Goal: Information Seeking & Learning: Learn about a topic

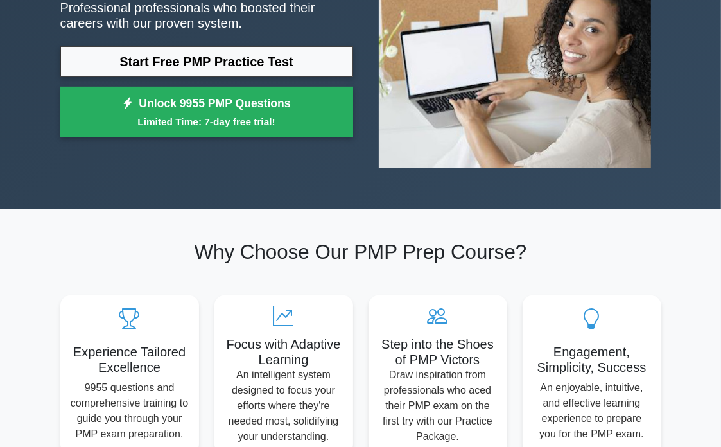
scroll to position [128, 0]
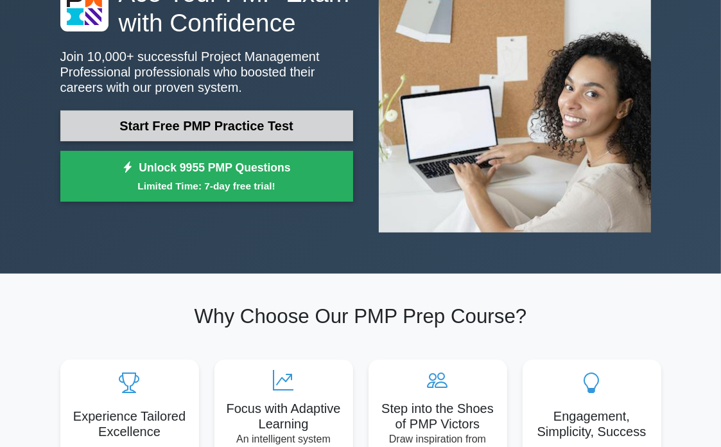
click at [209, 123] on link "Start Free PMP Practice Test" at bounding box center [206, 125] width 293 height 31
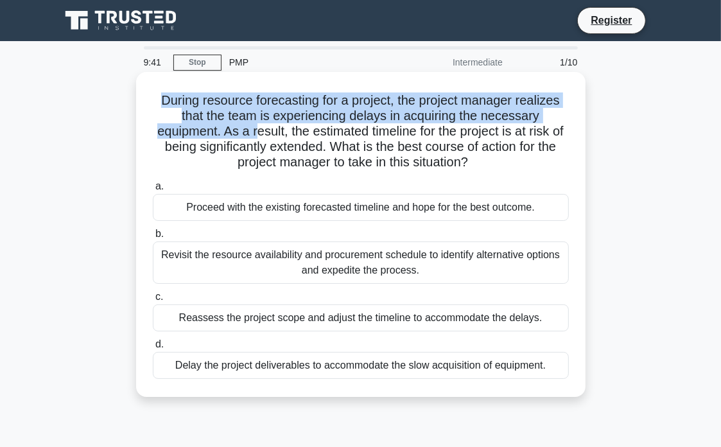
drag, startPoint x: 157, startPoint y: 100, endPoint x: 259, endPoint y: 134, distance: 108.0
click at [259, 134] on h5 "During resource forecasting for a project, the project manager realizes that th…" at bounding box center [361, 131] width 419 height 78
drag, startPoint x: 265, startPoint y: 118, endPoint x: 247, endPoint y: 123, distance: 18.7
click at [247, 123] on h5 "During resource forecasting for a project, the project manager realizes that th…" at bounding box center [361, 131] width 419 height 78
click at [252, 131] on h5 "During resource forecasting for a project, the project manager realizes that th…" at bounding box center [361, 131] width 419 height 78
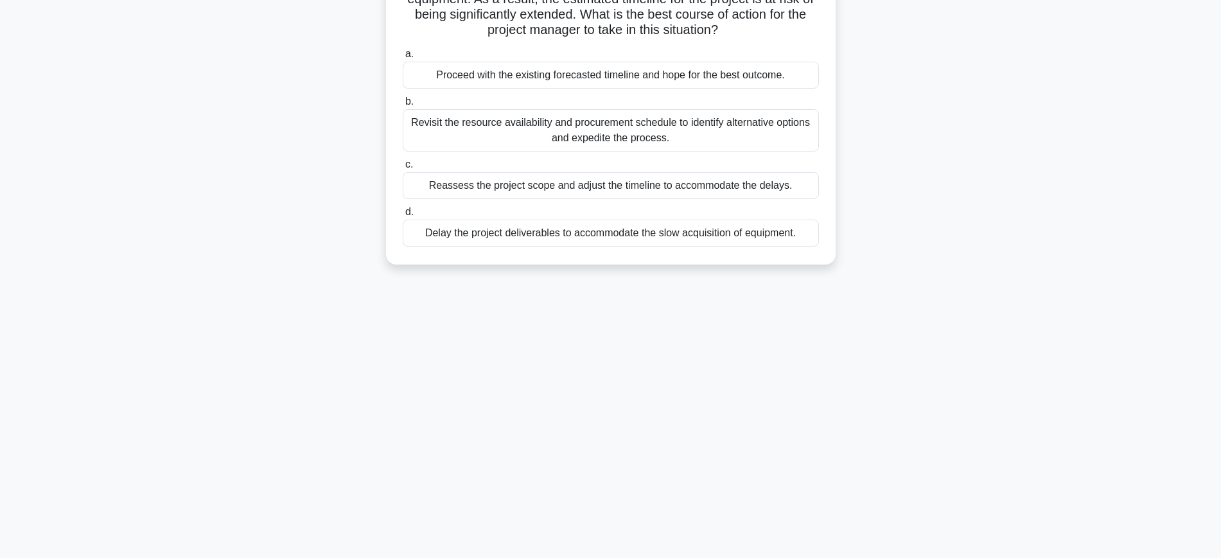
scroll to position [55, 0]
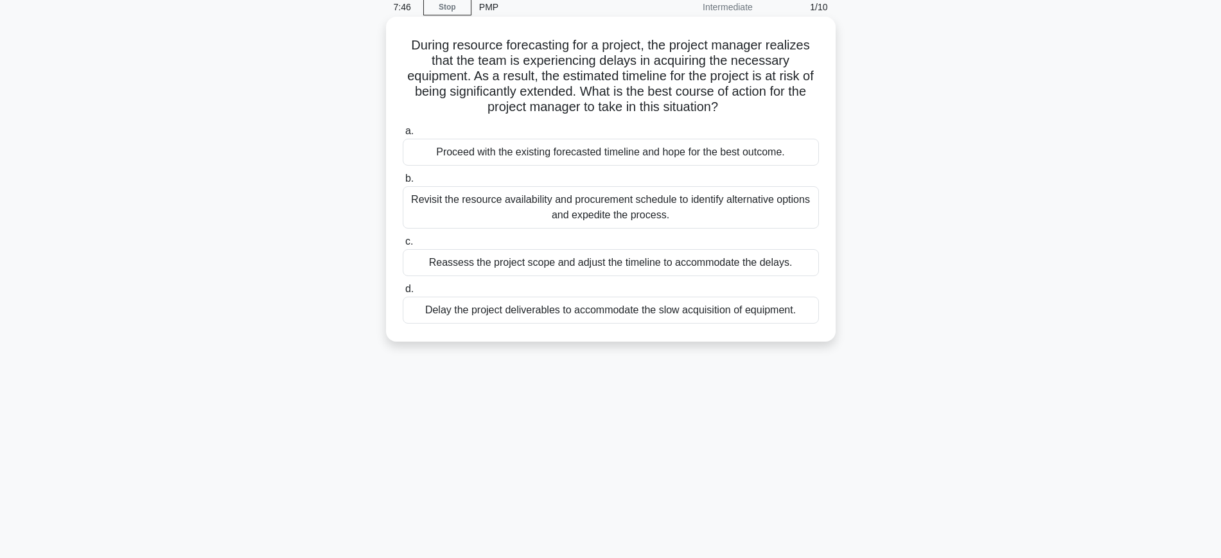
click at [523, 202] on div "Revisit the resource availability and procurement schedule to identify alternat…" at bounding box center [611, 207] width 416 height 42
click at [403, 183] on input "b. Revisit the resource availability and procurement schedule to identify alter…" at bounding box center [403, 179] width 0 height 8
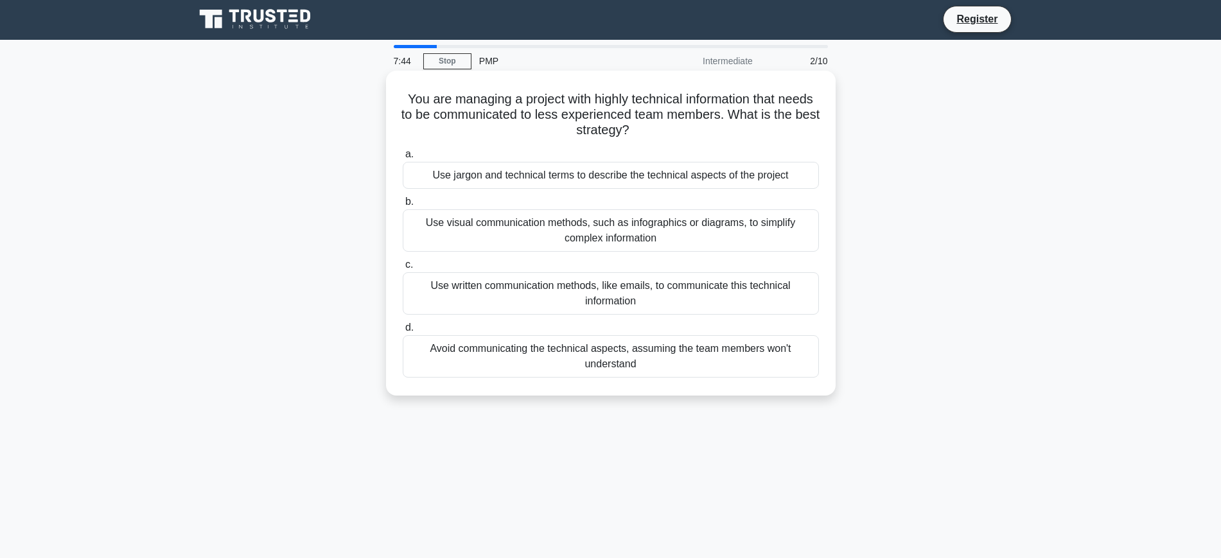
scroll to position [0, 0]
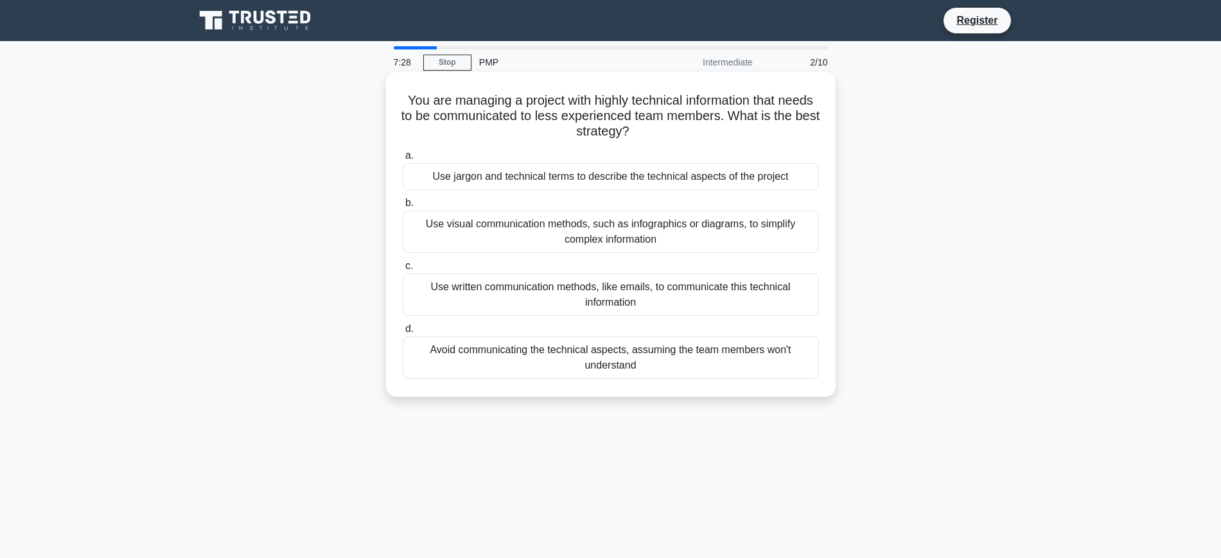
click at [596, 234] on div "Use visual communication methods, such as infographics or diagrams, to simplify…" at bounding box center [611, 232] width 416 height 42
click at [403, 207] on input "b. Use visual communication methods, such as infographics or diagrams, to simpl…" at bounding box center [403, 203] width 0 height 8
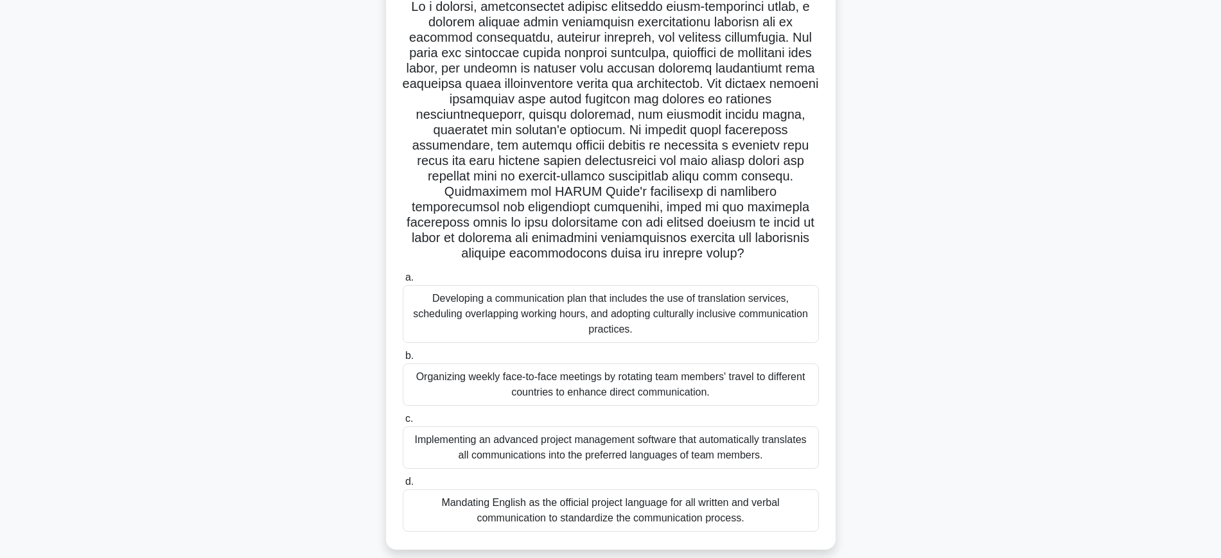
scroll to position [135, 0]
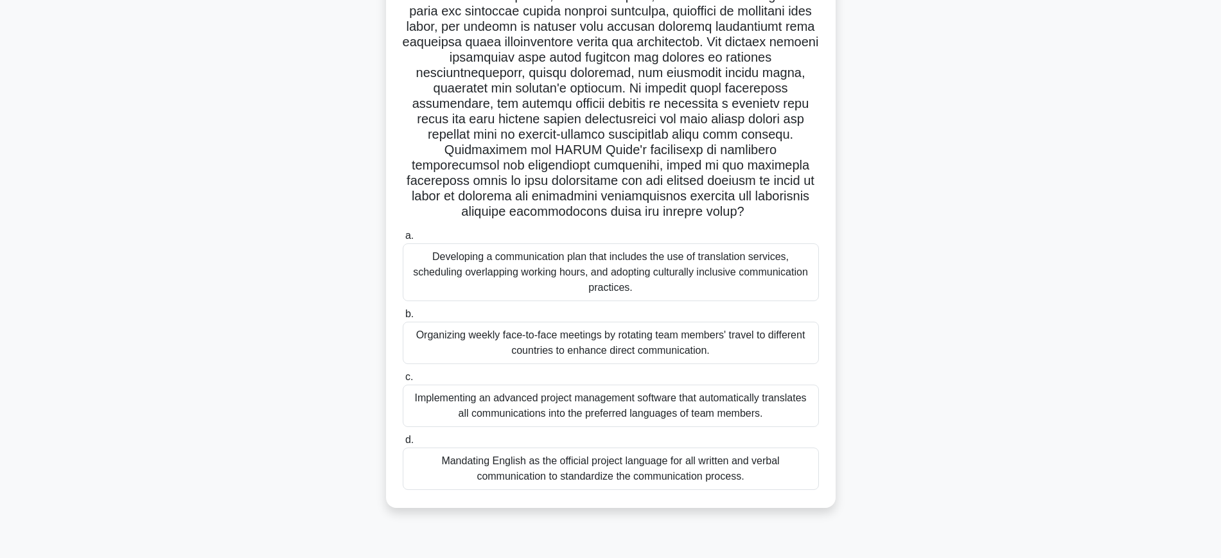
click at [559, 267] on div "Developing a communication plan that includes the use of translation services, …" at bounding box center [611, 272] width 416 height 58
click at [403, 240] on input "a. Developing a communication plan that includes the use of translation service…" at bounding box center [403, 236] width 0 height 8
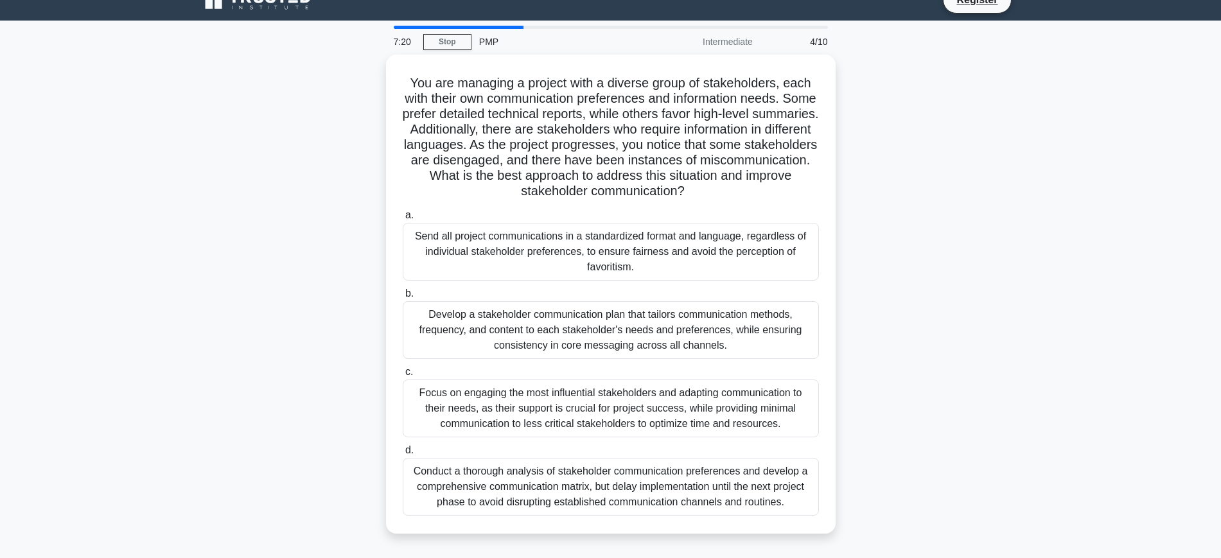
scroll to position [0, 0]
